Goal: Task Accomplishment & Management: Manage account settings

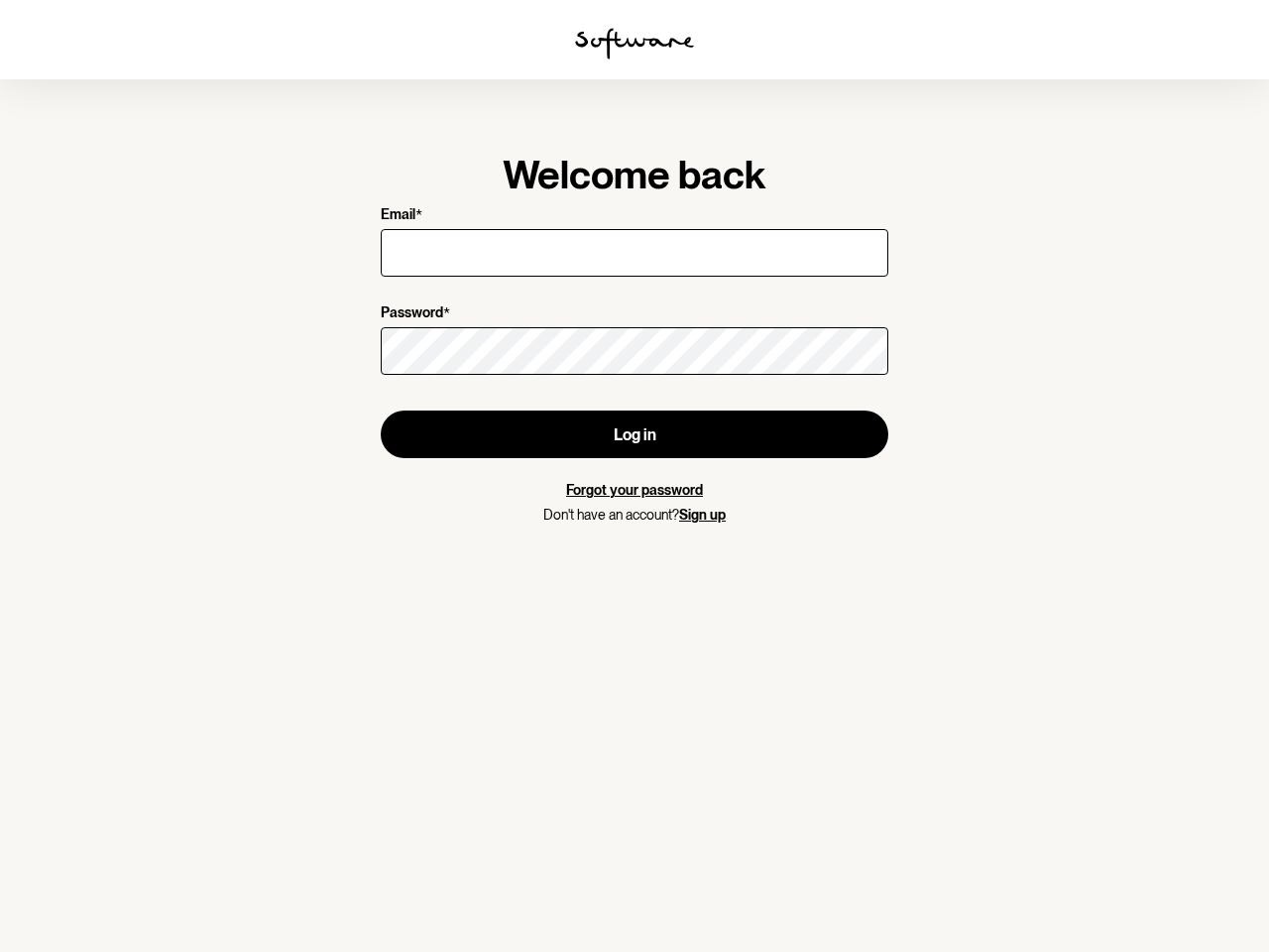
click at [635, 44] on img at bounding box center [634, 44] width 119 height 32
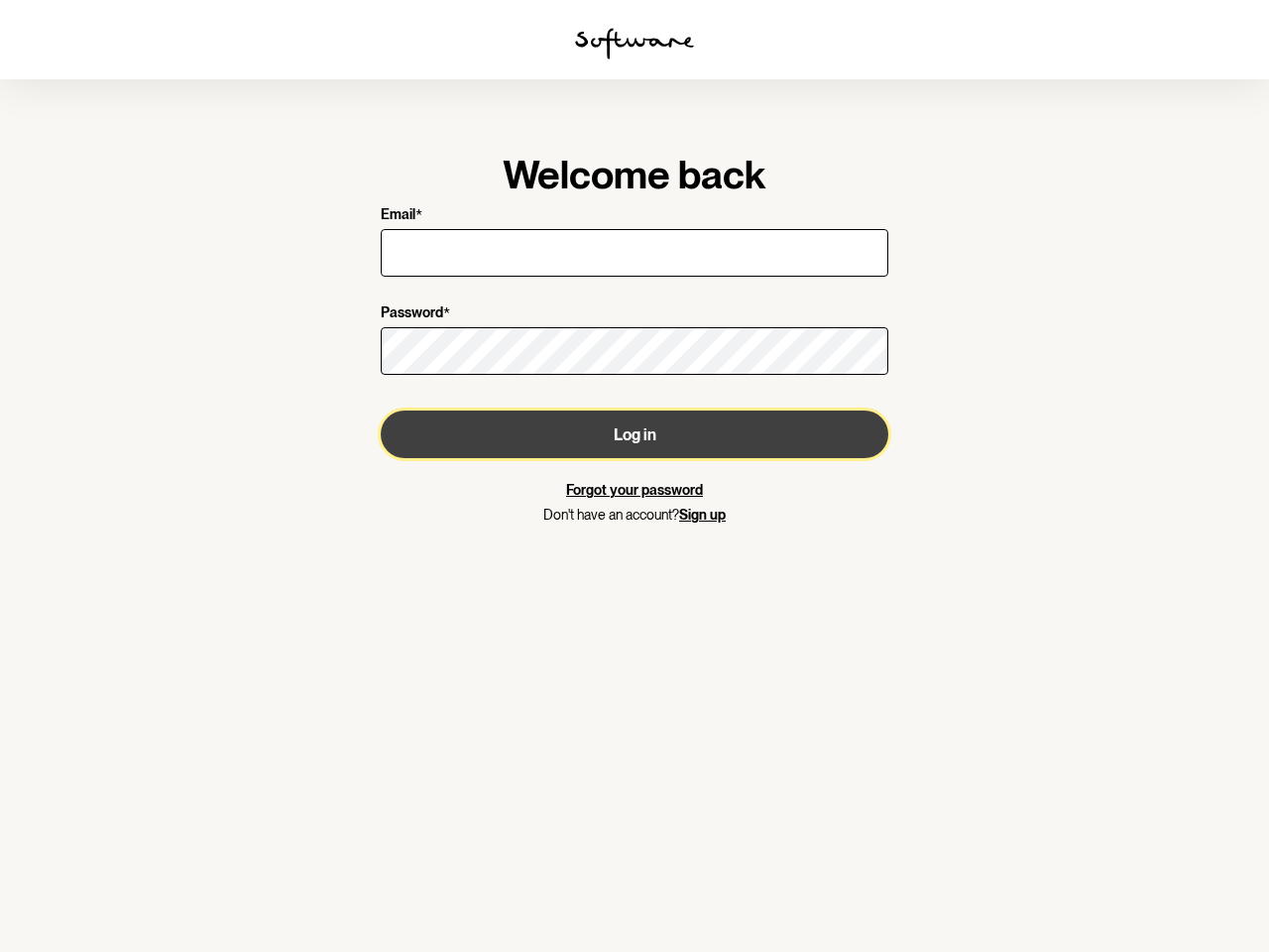
click at [635, 434] on button "Log in" at bounding box center [634, 434] width 508 height 48
